Goal: Information Seeking & Learning: Learn about a topic

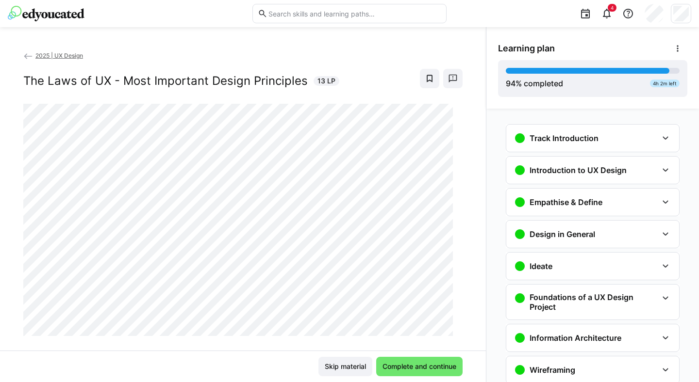
scroll to position [1780, 0]
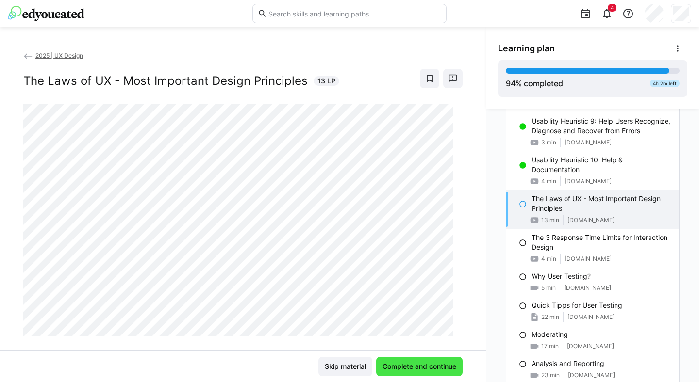
click at [398, 366] on span "Complete and continue" at bounding box center [419, 367] width 77 height 10
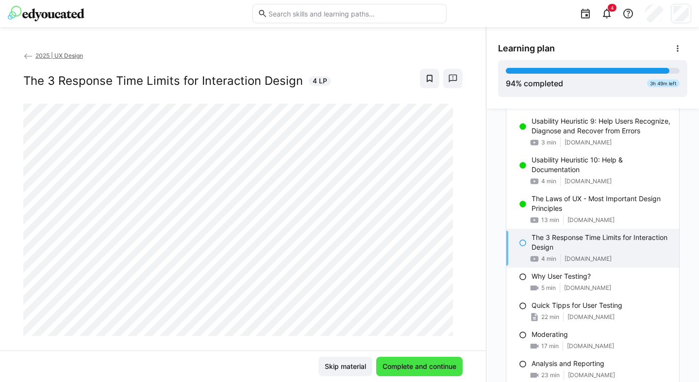
click at [417, 367] on span "Complete and continue" at bounding box center [419, 367] width 77 height 10
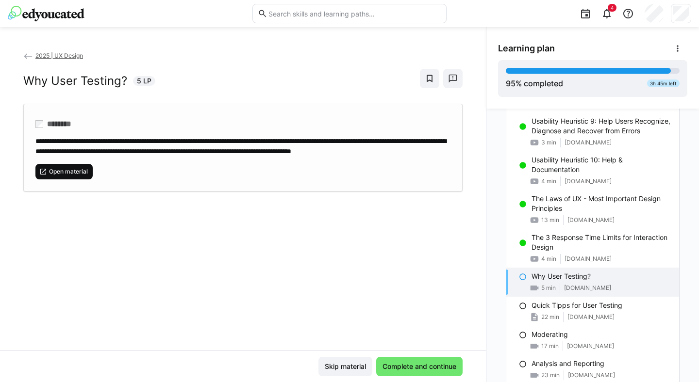
click at [58, 176] on span "Open material" at bounding box center [68, 172] width 41 height 8
click at [427, 358] on span "Complete and continue" at bounding box center [419, 366] width 86 height 19
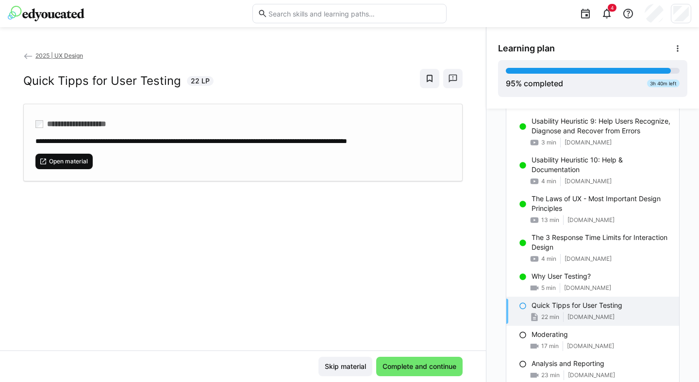
click at [78, 164] on span "Open material" at bounding box center [68, 162] width 41 height 8
click at [404, 366] on span "Complete and continue" at bounding box center [419, 367] width 77 height 10
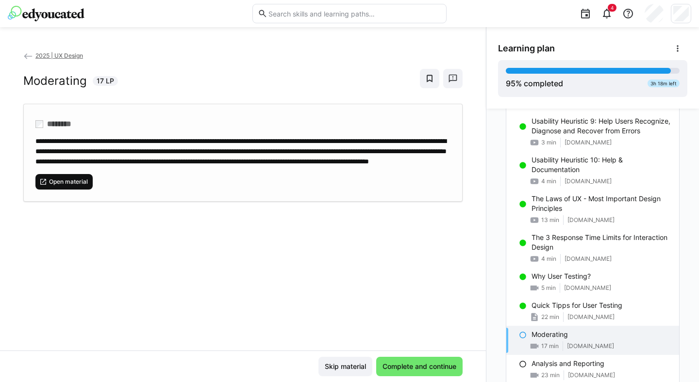
click at [81, 184] on span "Open material" at bounding box center [63, 182] width 57 height 16
click at [396, 370] on span "Complete and continue" at bounding box center [419, 367] width 77 height 10
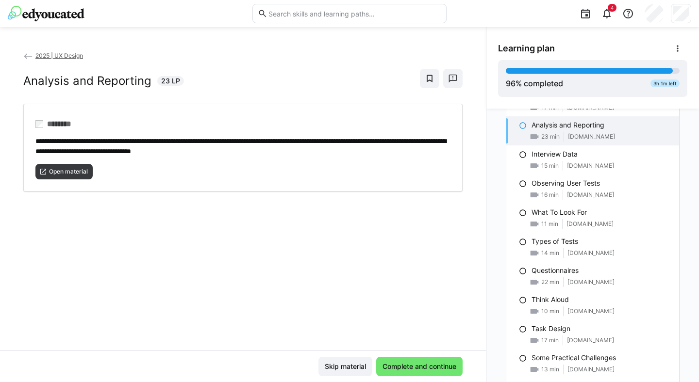
scroll to position [2020, 0]
click at [63, 168] on span "Open material" at bounding box center [68, 172] width 41 height 8
click at [73, 171] on span "Open material" at bounding box center [68, 172] width 41 height 8
click at [413, 365] on span "Complete and continue" at bounding box center [419, 367] width 77 height 10
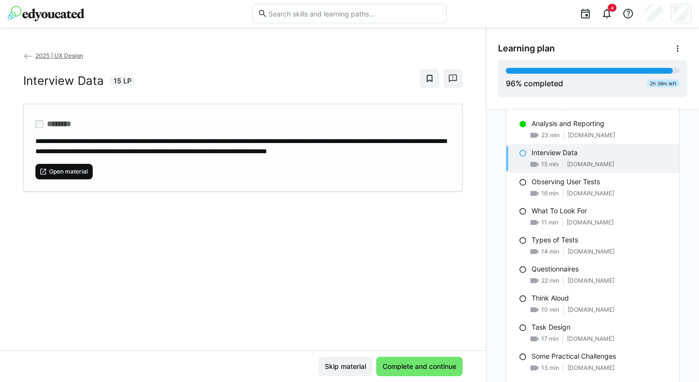
click at [56, 175] on span "Open material" at bounding box center [63, 172] width 57 height 16
click at [418, 364] on span "Complete and continue" at bounding box center [419, 367] width 77 height 10
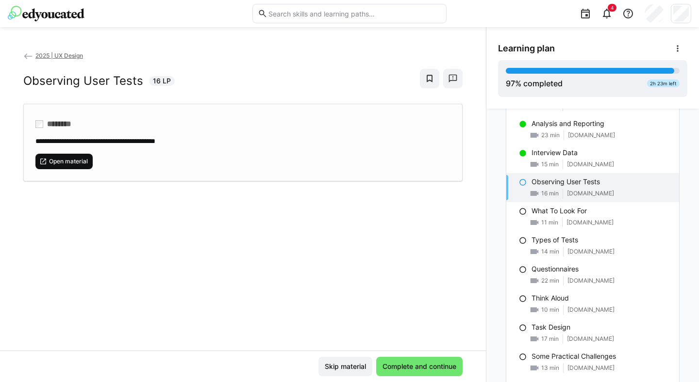
click at [82, 158] on span "Open material" at bounding box center [68, 162] width 41 height 8
click at [390, 371] on span "Complete and continue" at bounding box center [419, 367] width 77 height 10
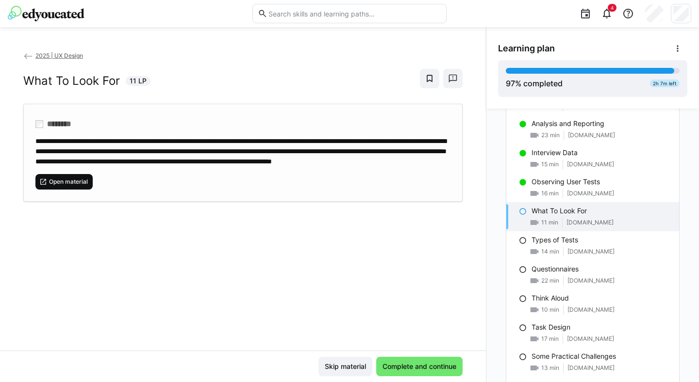
click at [74, 183] on span "Open material" at bounding box center [63, 182] width 57 height 16
click at [427, 370] on span "Complete and continue" at bounding box center [419, 367] width 77 height 10
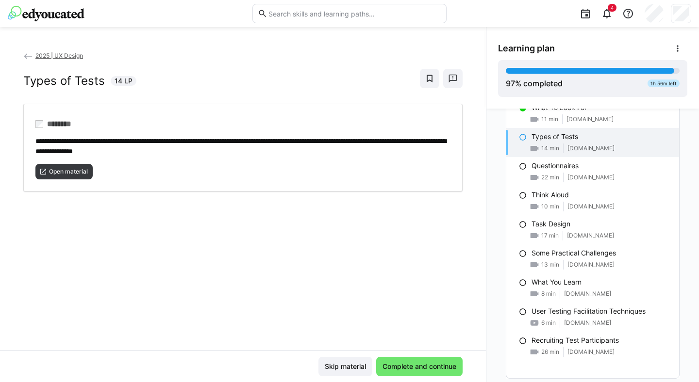
scroll to position [2122, 0]
click at [81, 173] on span "Open material" at bounding box center [68, 172] width 41 height 8
click at [404, 369] on span "Complete and continue" at bounding box center [419, 367] width 77 height 10
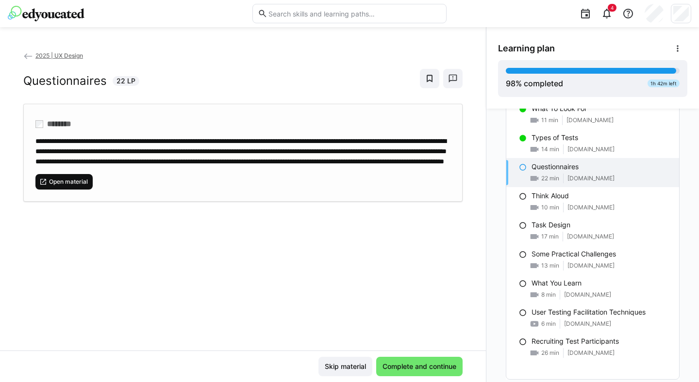
click at [65, 186] on span "Open material" at bounding box center [68, 182] width 41 height 8
click at [394, 364] on span "Complete and continue" at bounding box center [419, 367] width 77 height 10
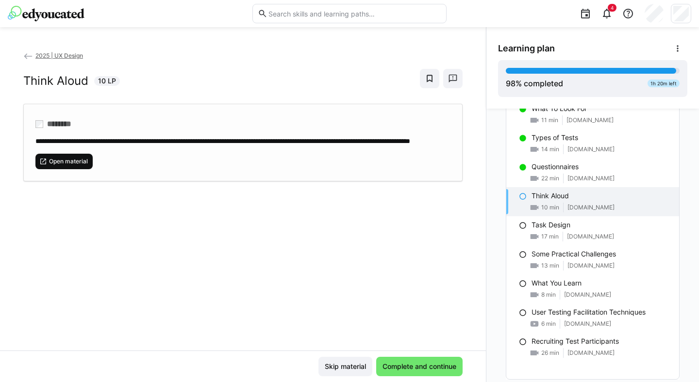
click at [62, 165] on span "Open material" at bounding box center [68, 162] width 41 height 8
click at [413, 359] on span "Complete and continue" at bounding box center [419, 366] width 86 height 19
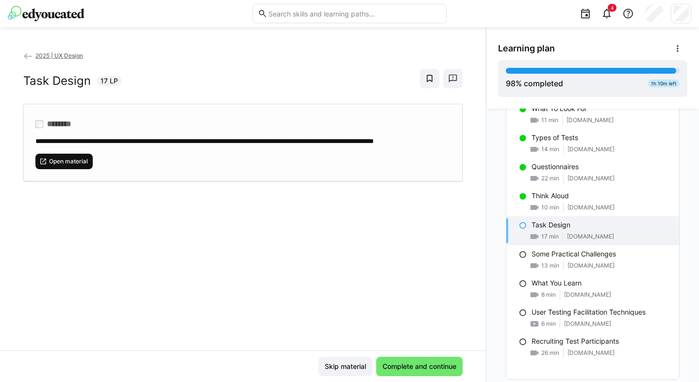
click at [69, 165] on span "Open material" at bounding box center [68, 162] width 41 height 8
click at [395, 365] on span "Complete and continue" at bounding box center [419, 367] width 77 height 10
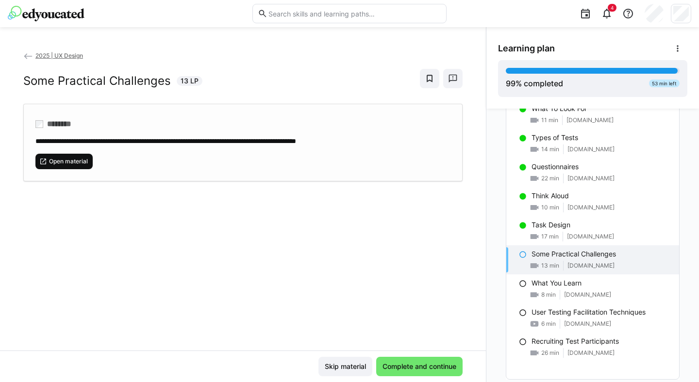
click at [79, 159] on span "Open material" at bounding box center [68, 162] width 41 height 8
click at [418, 363] on span "Complete and continue" at bounding box center [419, 367] width 77 height 10
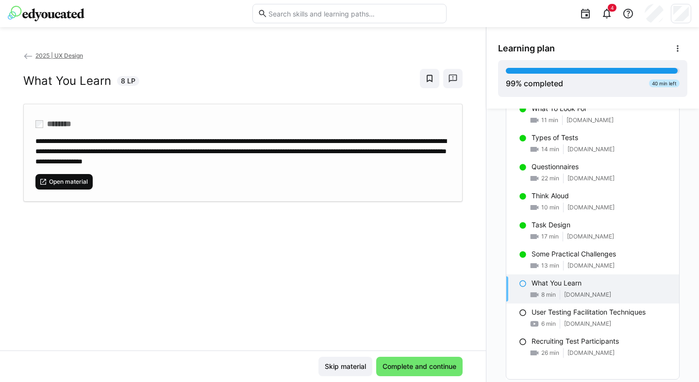
click at [63, 174] on span "Open material" at bounding box center [63, 182] width 57 height 16
click at [419, 367] on span "Complete and continue" at bounding box center [419, 367] width 77 height 10
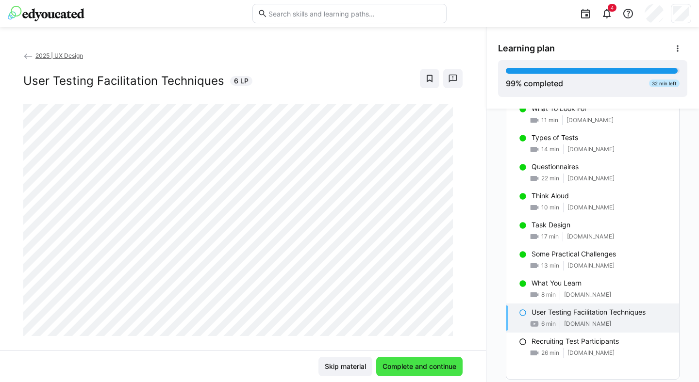
click at [414, 361] on span "Complete and continue" at bounding box center [419, 366] width 86 height 19
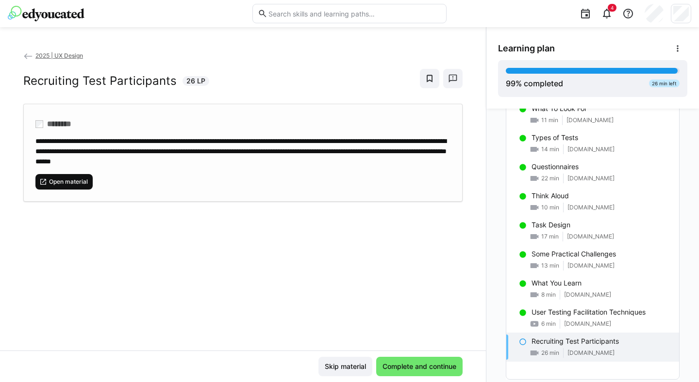
click at [62, 182] on span "Open material" at bounding box center [68, 182] width 41 height 8
click at [419, 363] on span "Complete and continue" at bounding box center [419, 367] width 77 height 10
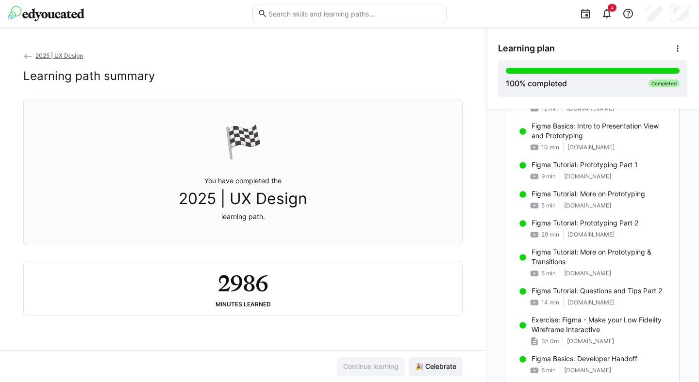
scroll to position [1092, 0]
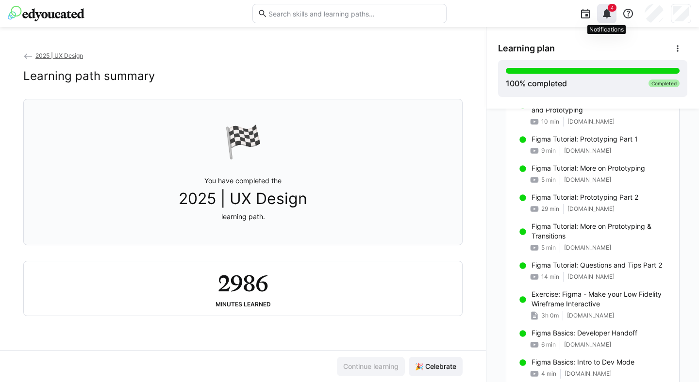
click at [607, 14] on eds-icon at bounding box center [607, 14] width 12 height 12
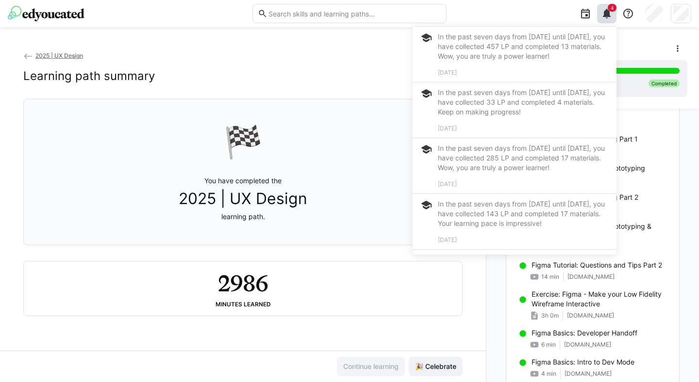
scroll to position [457, 0]
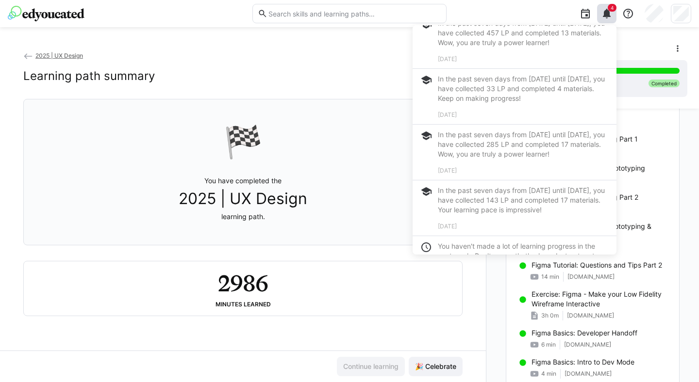
click at [341, 55] on app-back-navigation "2025 | UX Design" at bounding box center [242, 55] width 439 height 11
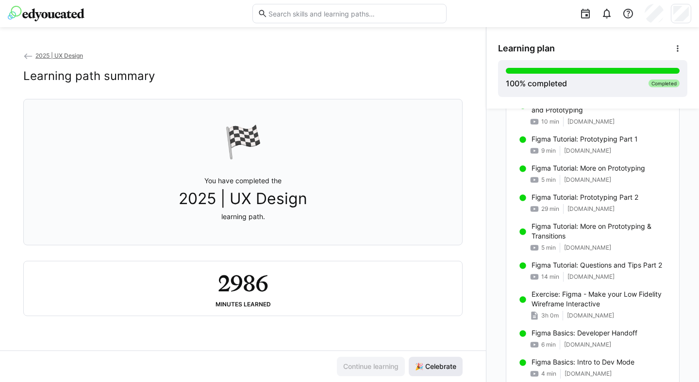
click at [436, 365] on span "🎉 Celebrate" at bounding box center [435, 367] width 44 height 10
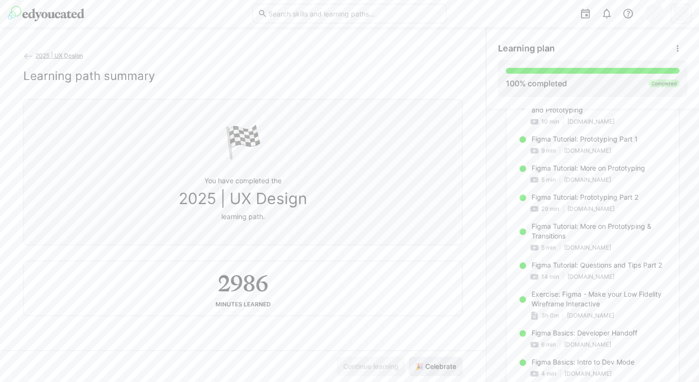
click at [436, 363] on span "🎉 Celebrate" at bounding box center [435, 367] width 44 height 10
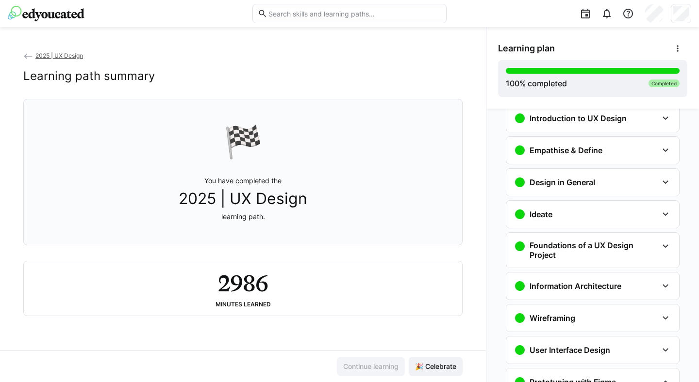
scroll to position [47, 0]
